Goal: Task Accomplishment & Management: Use online tool/utility

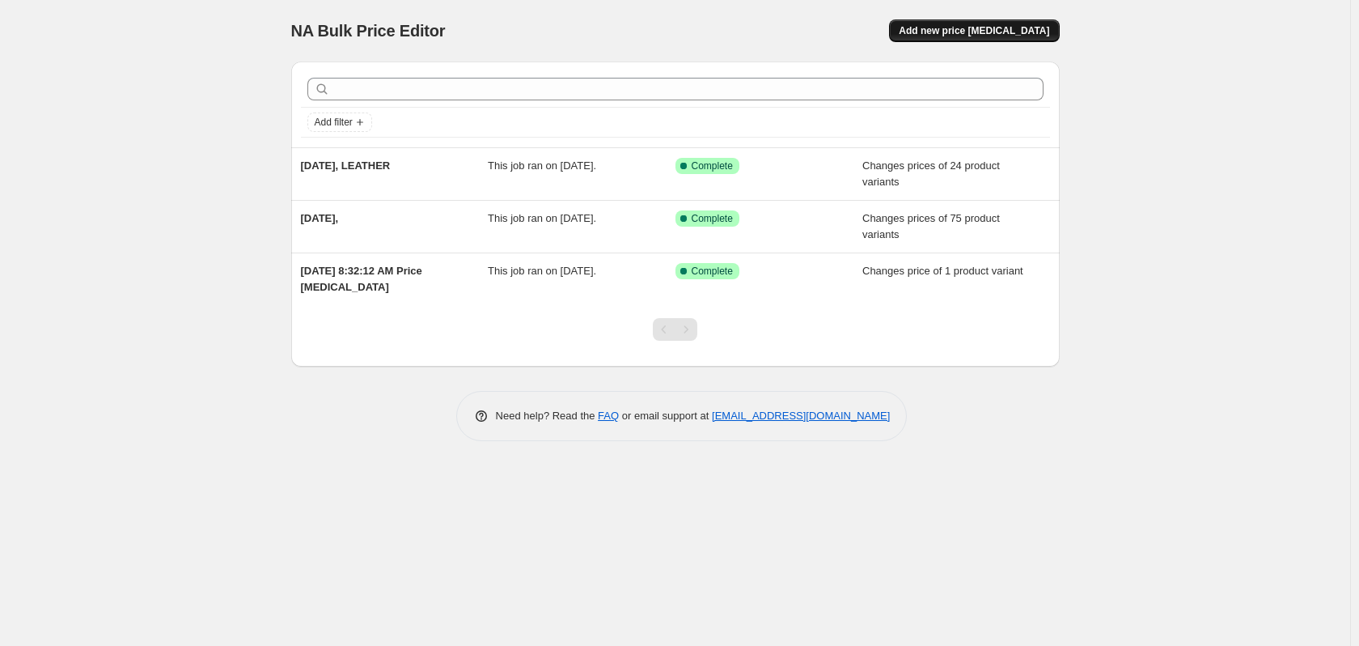
click at [989, 36] on span "Add new price [MEDICAL_DATA]" at bounding box center [974, 30] width 150 height 13
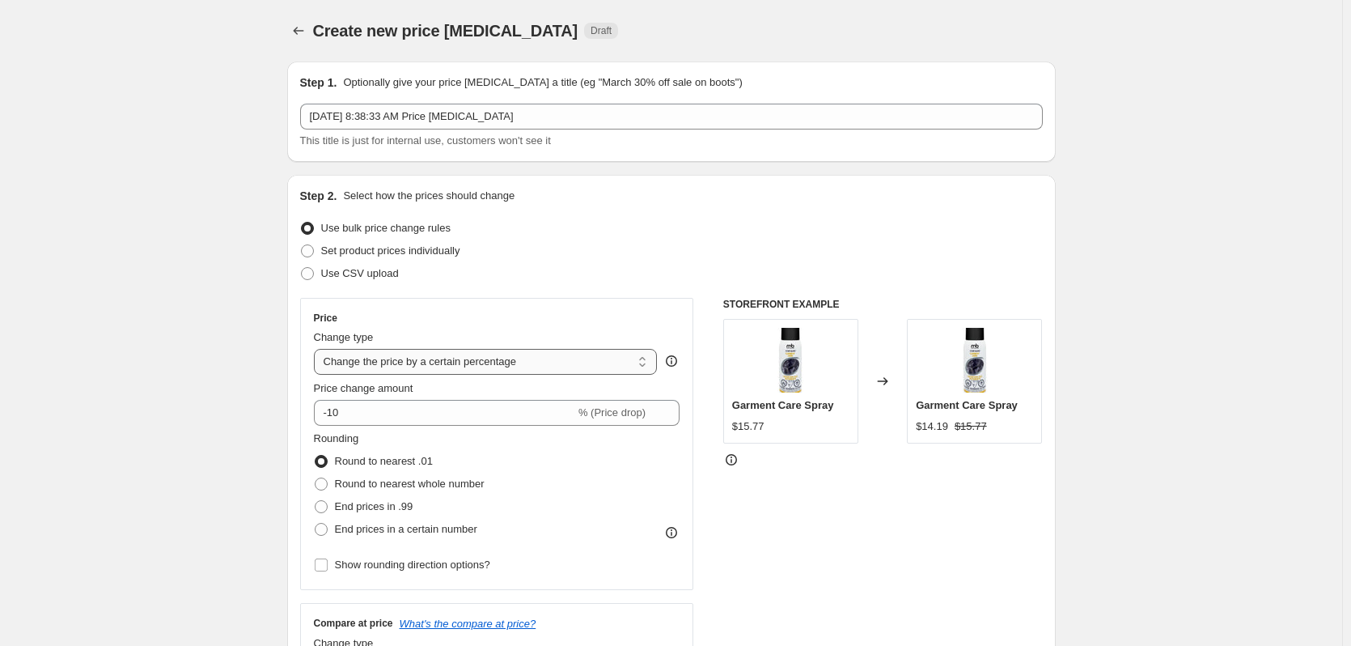
click at [525, 350] on select "Change the price to a certain amount Change the price by a certain amount Chang…" at bounding box center [486, 362] width 344 height 26
click at [525, 360] on select "Change the price to a certain amount Change the price by a certain amount Chang…" at bounding box center [486, 362] width 344 height 26
select select "to"
click at [317, 349] on select "Change the price to a certain amount Change the price by a certain amount Chang…" at bounding box center [486, 362] width 344 height 26
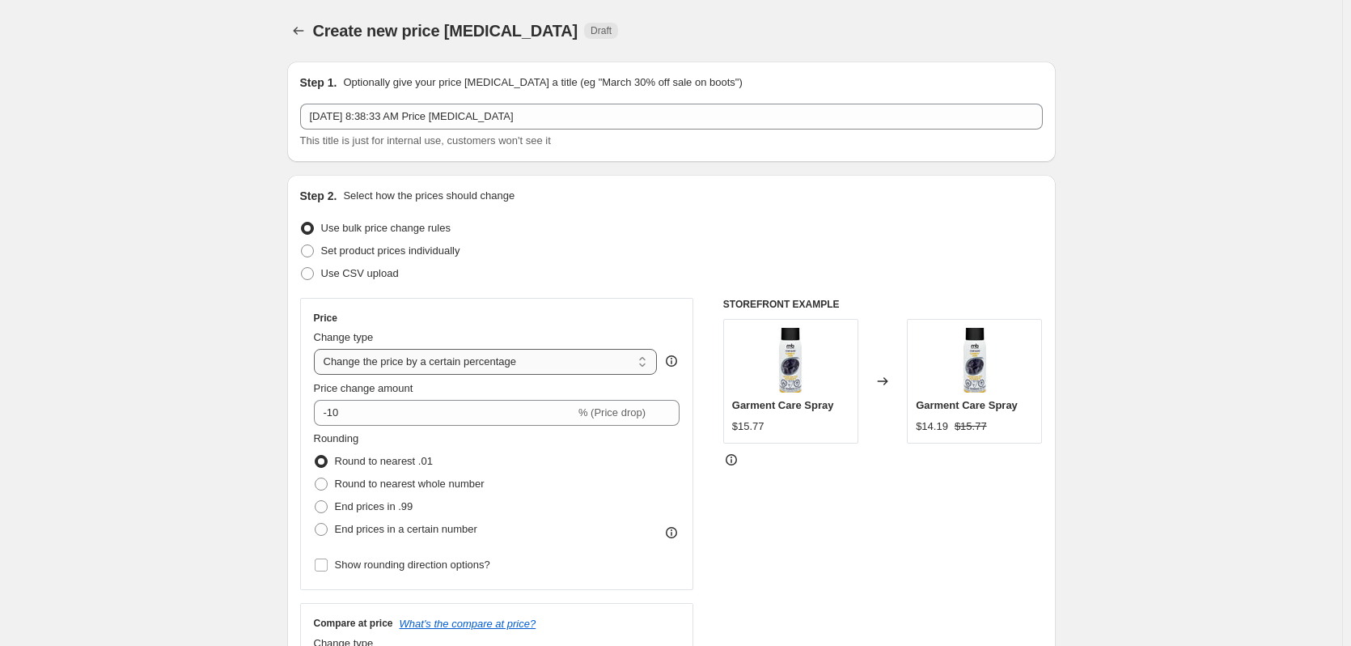
type input "80.00"
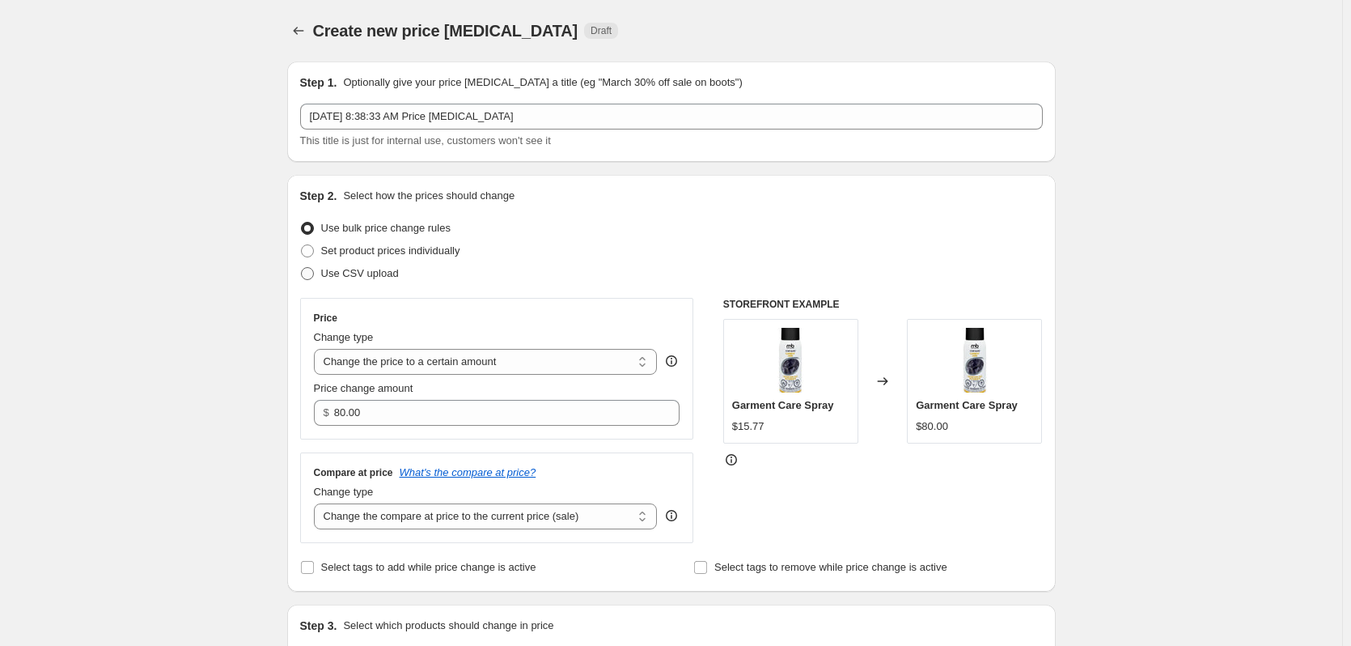
click at [331, 273] on span "Use CSV upload" at bounding box center [360, 273] width 78 height 12
click at [302, 268] on input "Use CSV upload" at bounding box center [301, 267] width 1 height 1
radio input "true"
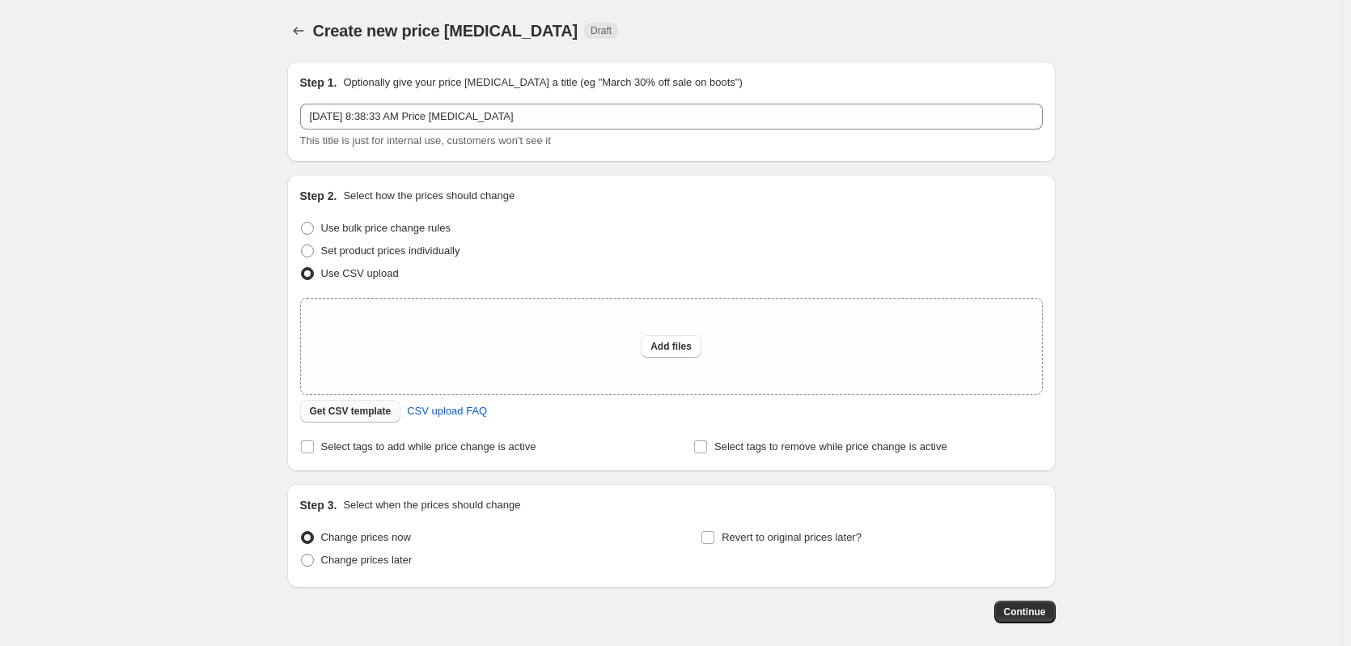
click at [381, 413] on span "Get CSV template" at bounding box center [351, 411] width 82 height 13
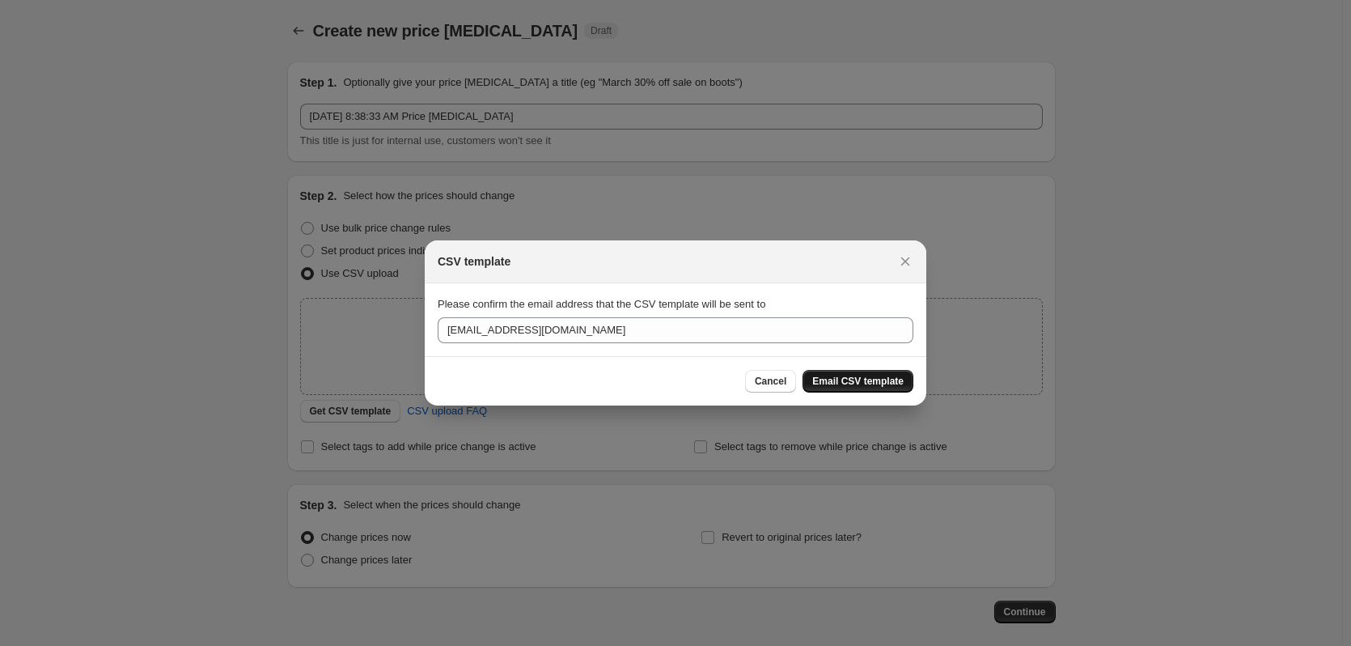
click at [853, 385] on span "Email CSV template" at bounding box center [857, 381] width 91 height 13
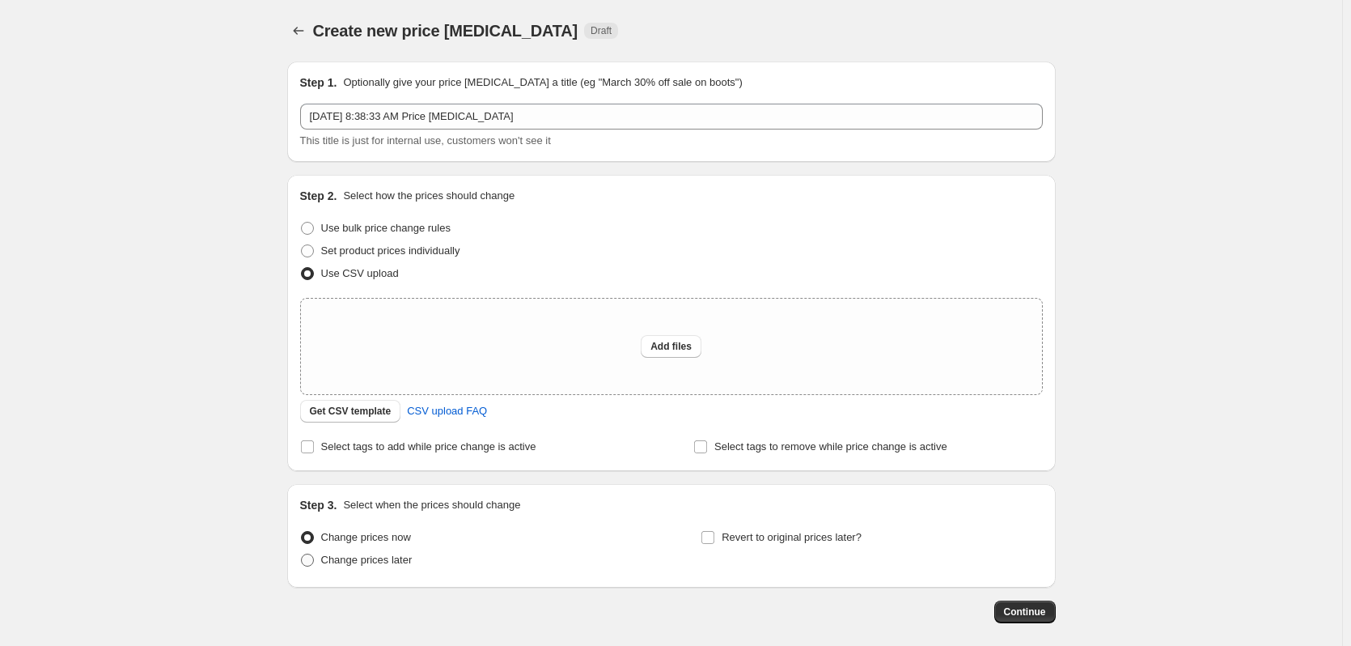
click at [312, 561] on span at bounding box center [307, 559] width 13 height 13
click at [302, 554] on input "Change prices later" at bounding box center [301, 553] width 1 height 1
radio input "true"
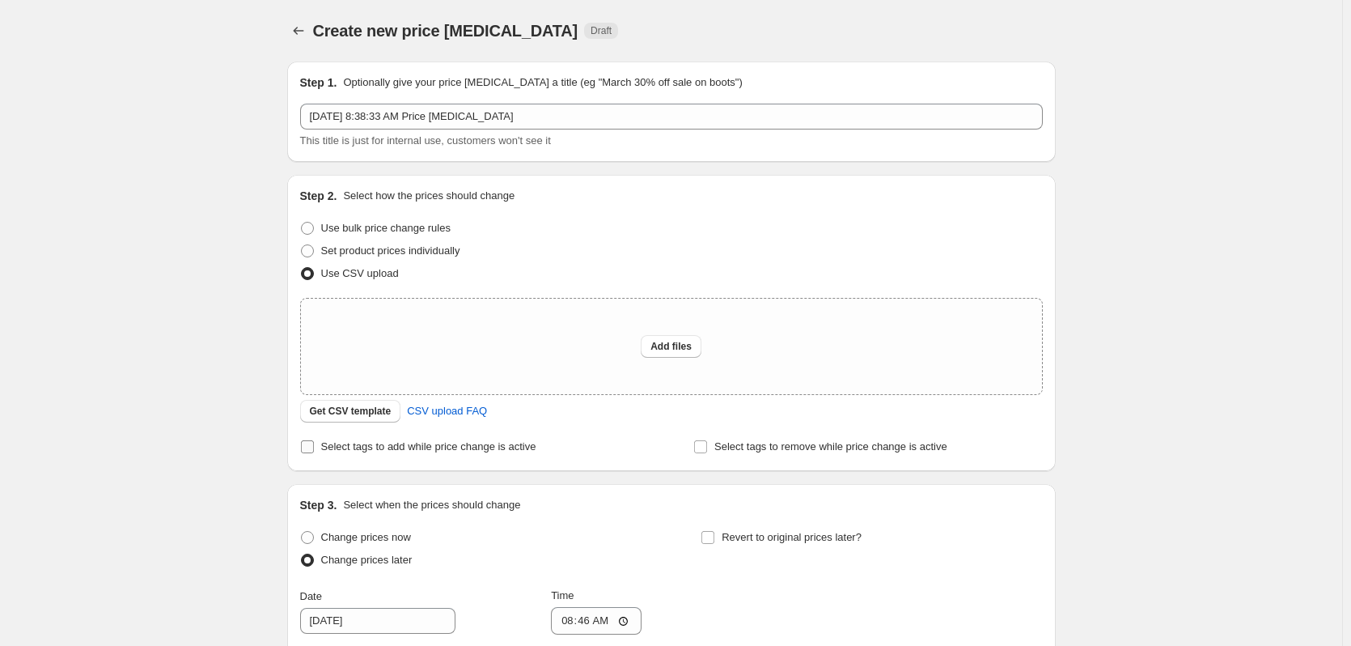
click at [313, 449] on input "Select tags to add while price change is active" at bounding box center [307, 446] width 13 height 13
checkbox input "true"
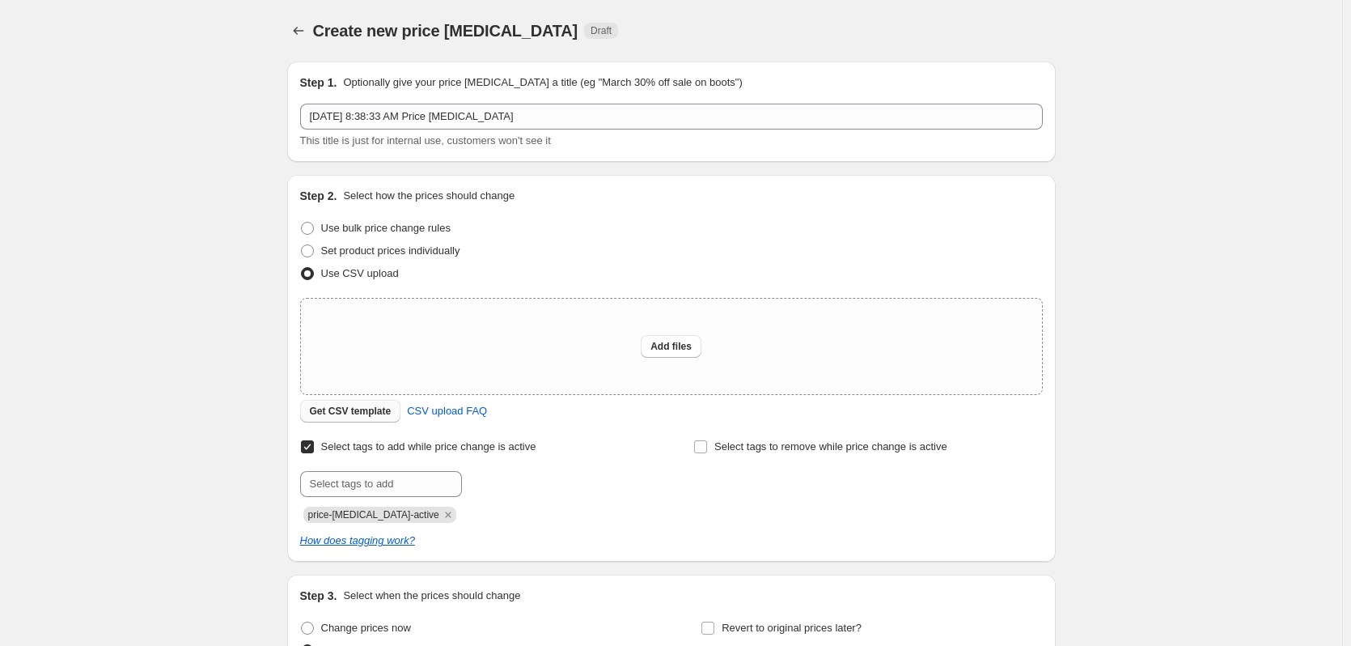
click at [359, 411] on span "Get CSV template" at bounding box center [351, 411] width 82 height 13
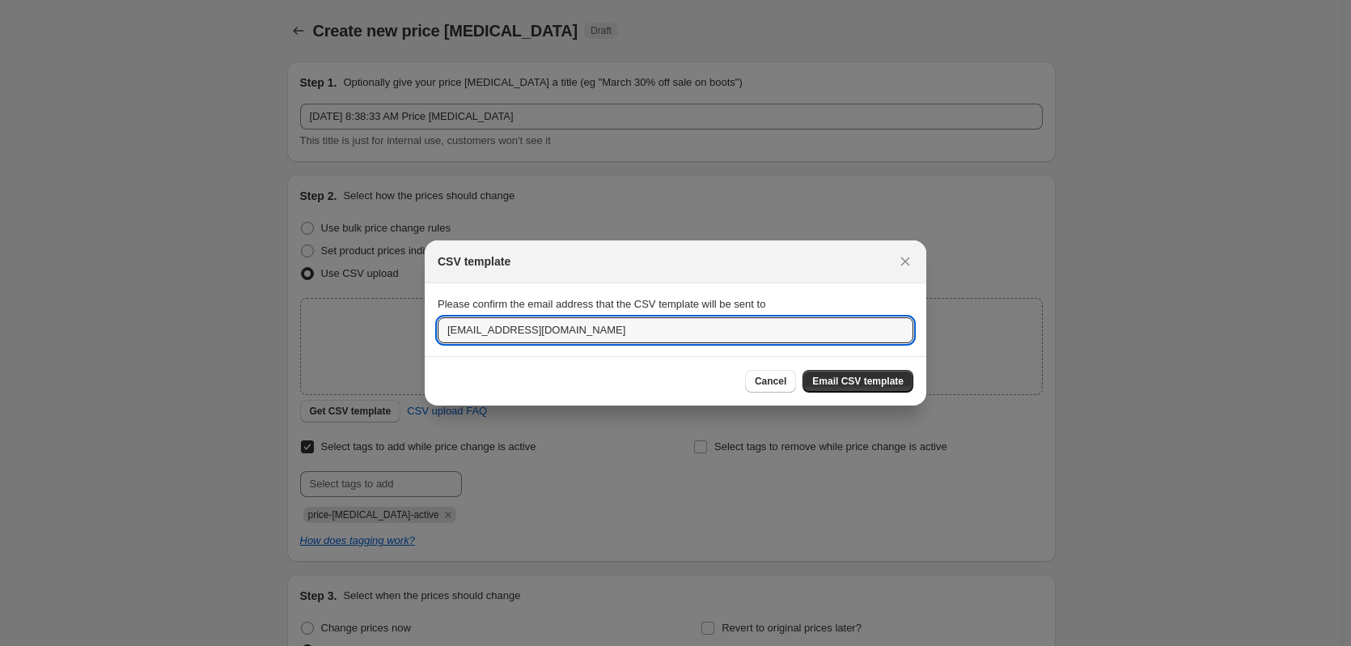
drag, startPoint x: 481, startPoint y: 329, endPoint x: 419, endPoint y: 327, distance: 62.4
type input "[EMAIL_ADDRESS][DOMAIN_NAME]"
click at [848, 385] on span "Email CSV template" at bounding box center [857, 381] width 91 height 13
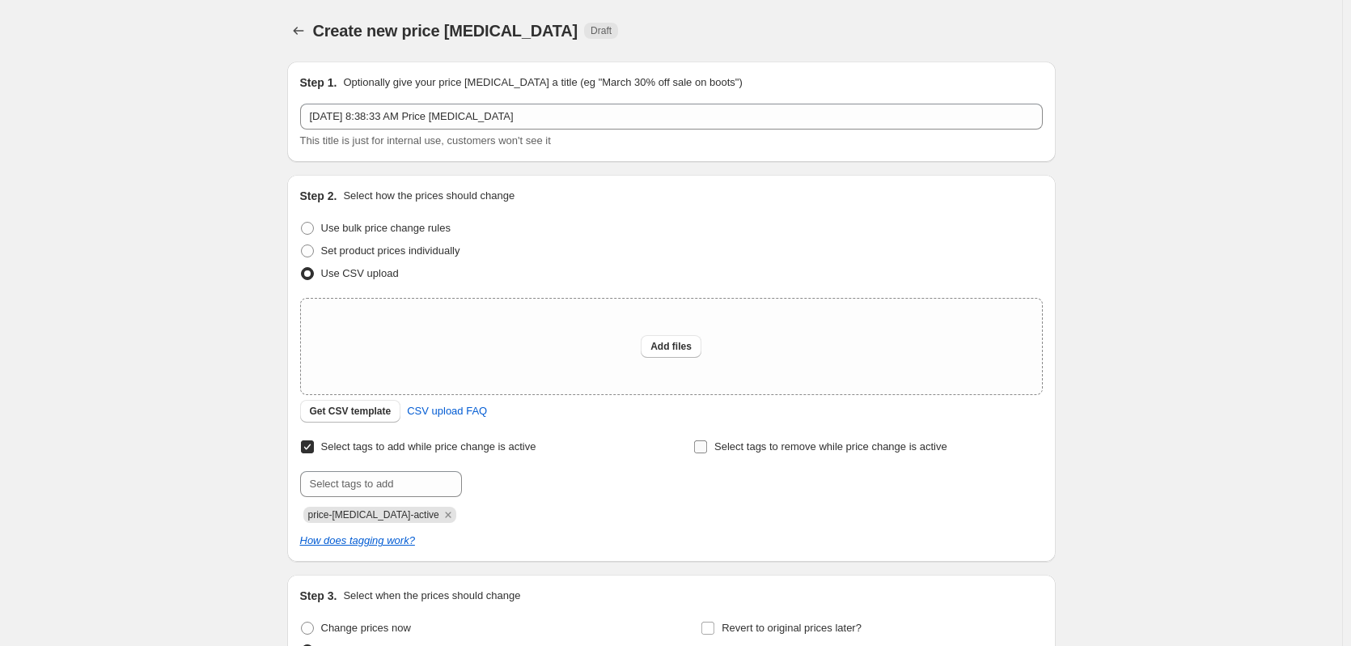
click at [707, 447] on input "Select tags to remove while price change is active" at bounding box center [700, 446] width 13 height 13
checkbox input "true"
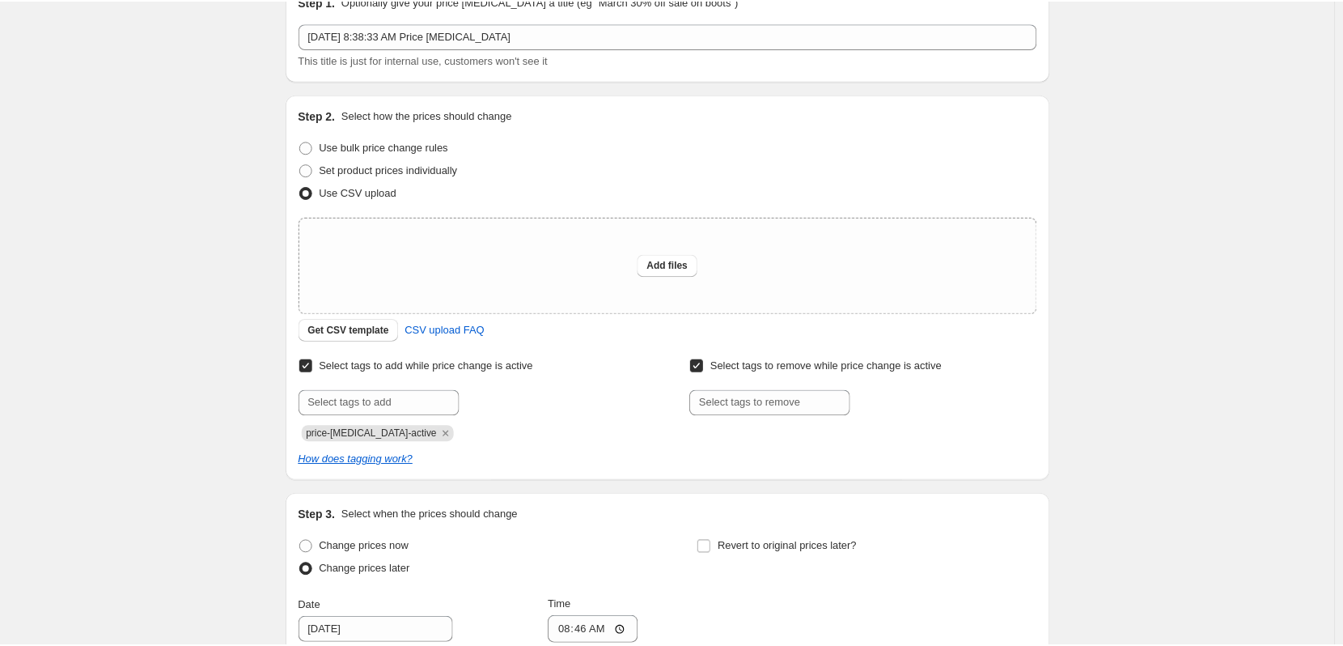
scroll to position [162, 0]
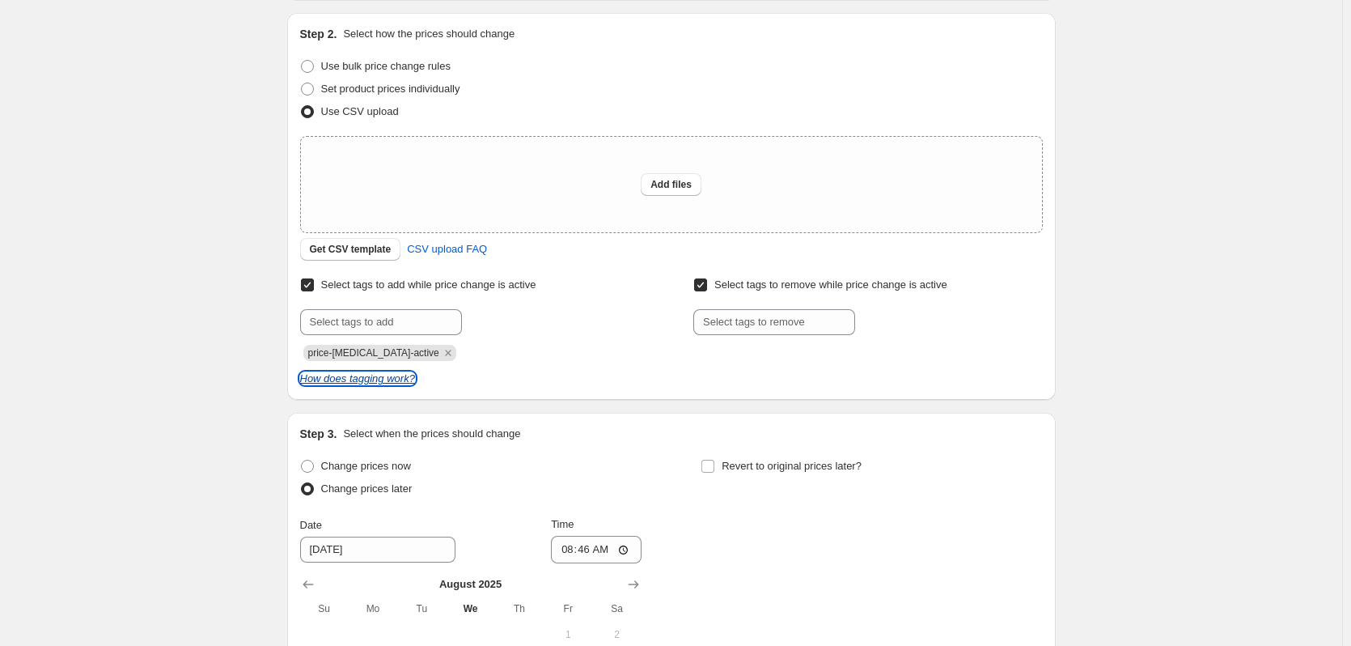
click at [384, 380] on icon "How does tagging work?" at bounding box center [357, 378] width 115 height 12
